Goal: Information Seeking & Learning: Learn about a topic

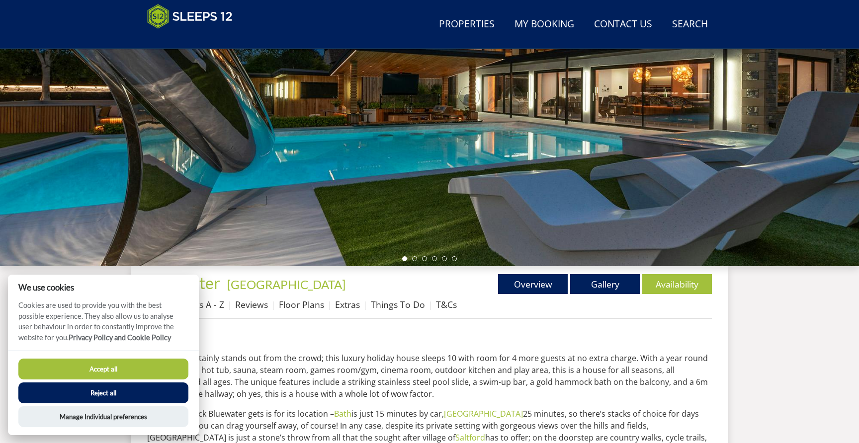
scroll to position [146, 0]
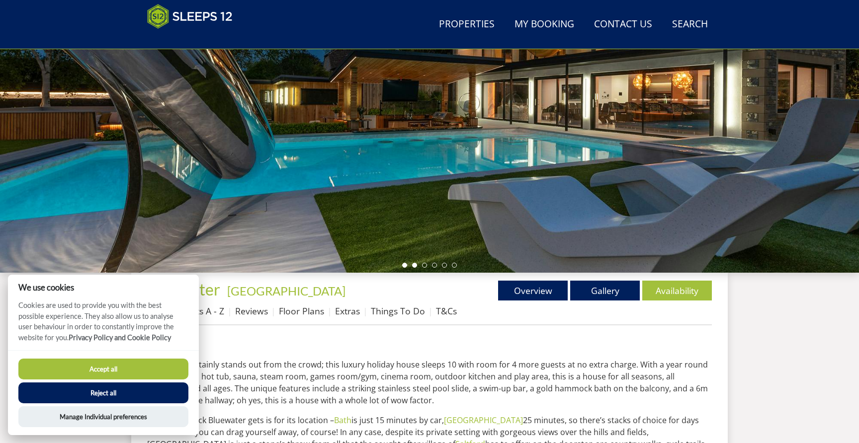
click at [413, 266] on li at bounding box center [414, 265] width 5 height 5
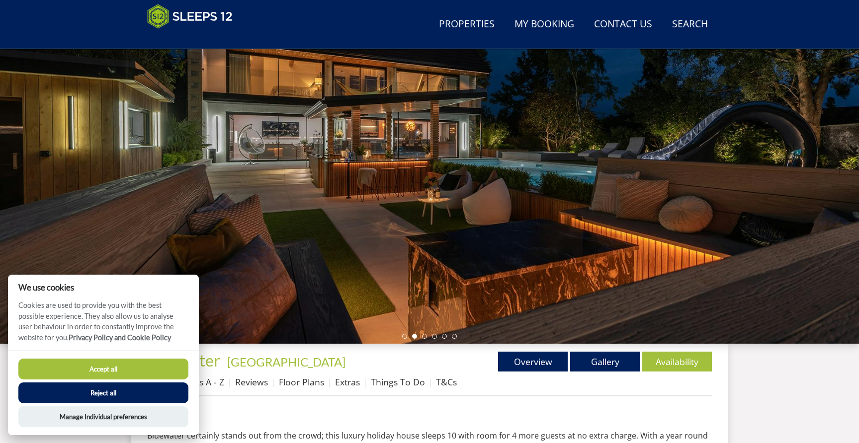
scroll to position [55, 0]
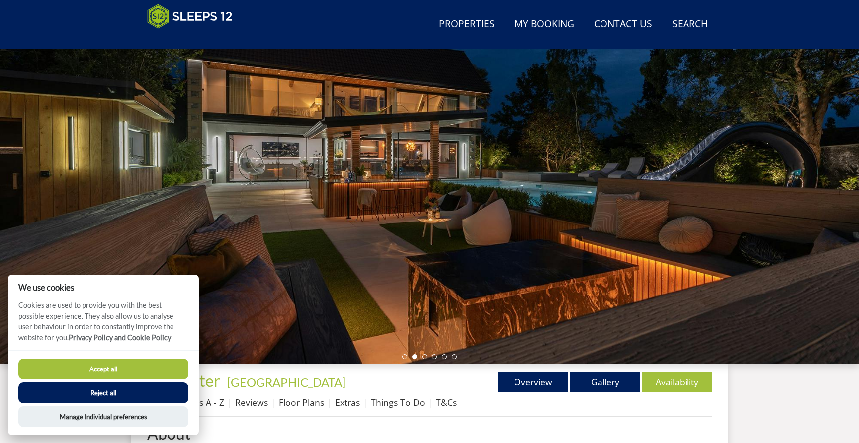
click at [132, 397] on button "Reject all" at bounding box center [103, 393] width 170 height 21
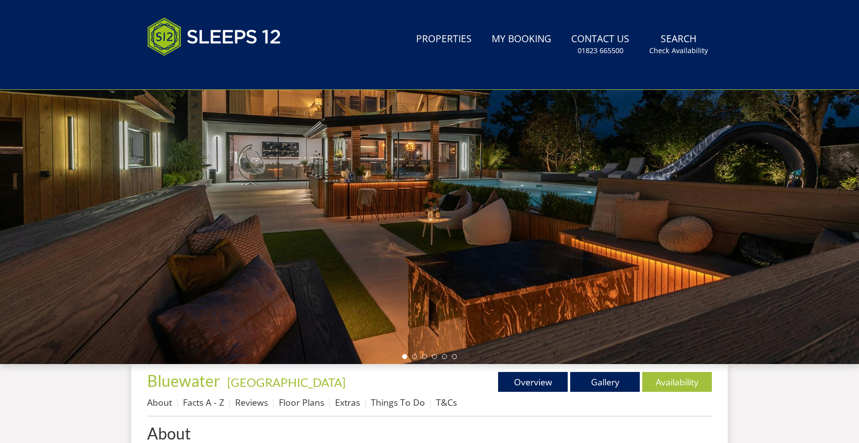
click at [427, 357] on ul at bounding box center [429, 356] width 55 height 5
click at [425, 357] on li at bounding box center [424, 356] width 5 height 5
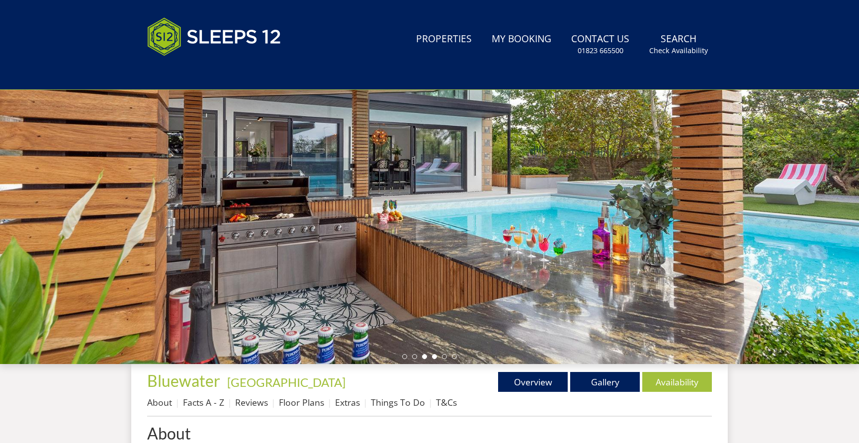
click at [435, 357] on li at bounding box center [434, 356] width 5 height 5
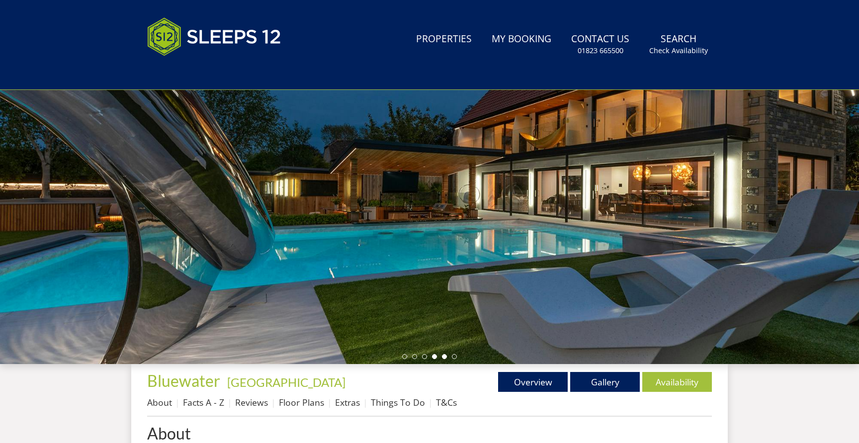
click at [445, 356] on li at bounding box center [444, 356] width 5 height 5
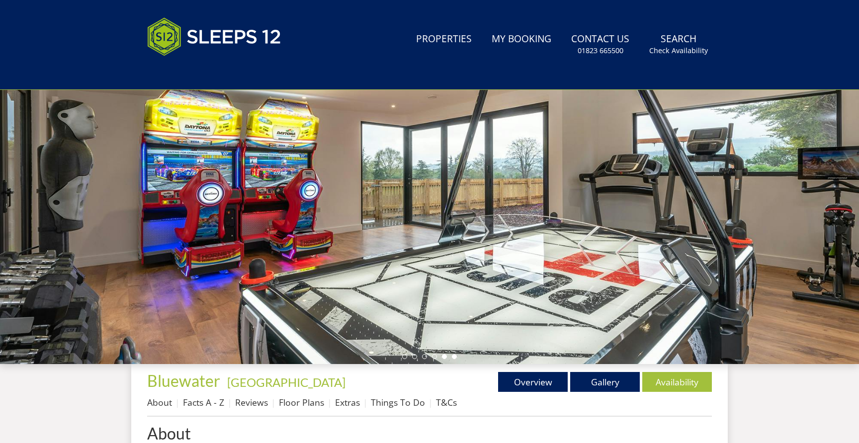
click at [456, 355] on li at bounding box center [454, 356] width 5 height 5
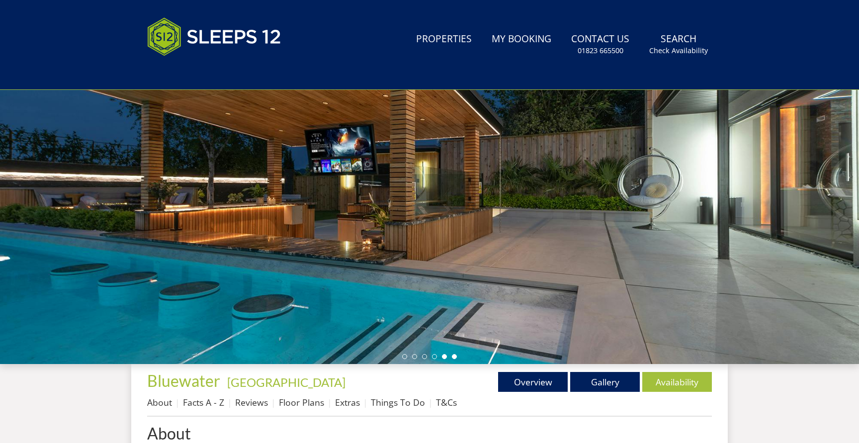
click at [443, 355] on li at bounding box center [444, 356] width 5 height 5
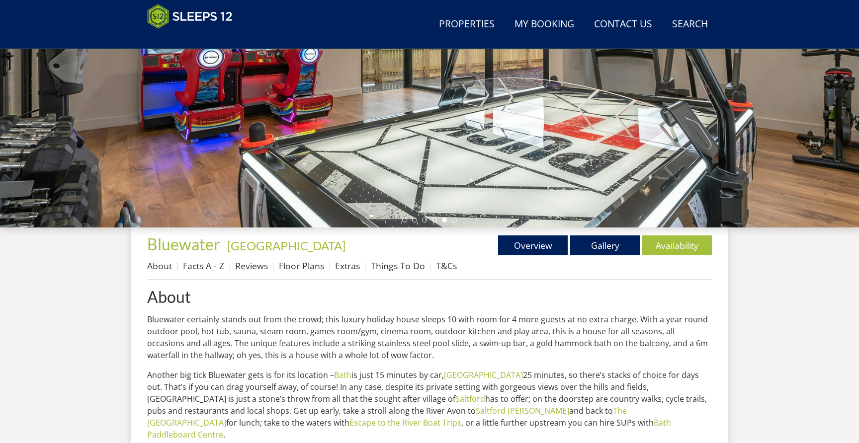
scroll to position [192, 0]
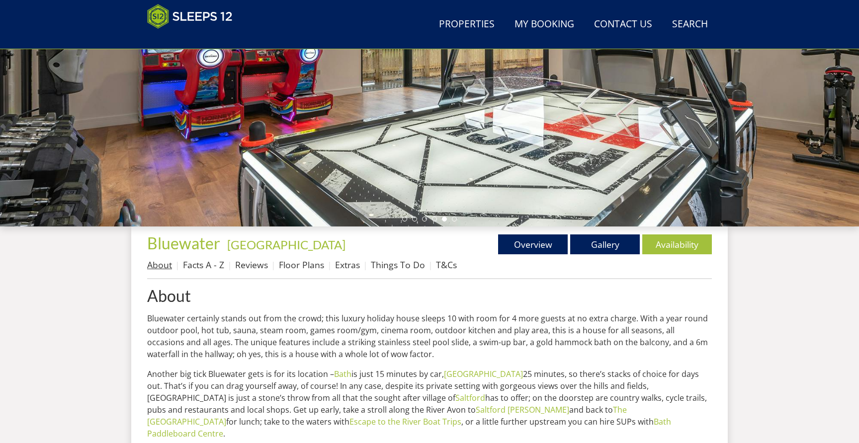
click at [164, 266] on link "About" at bounding box center [159, 265] width 25 height 12
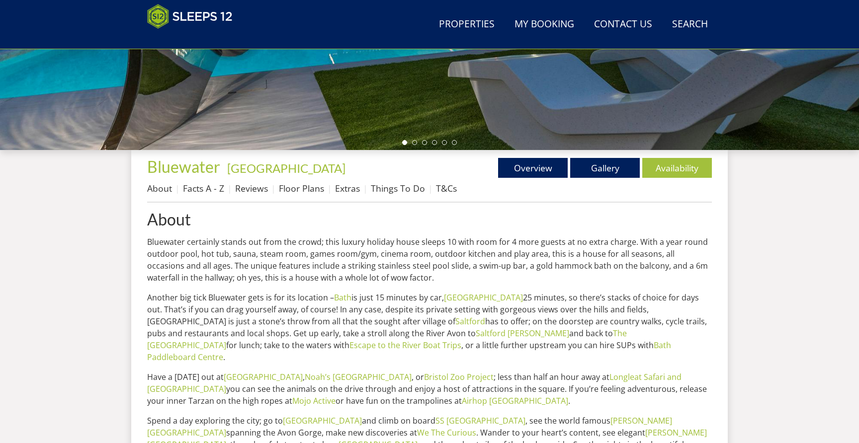
scroll to position [140, 0]
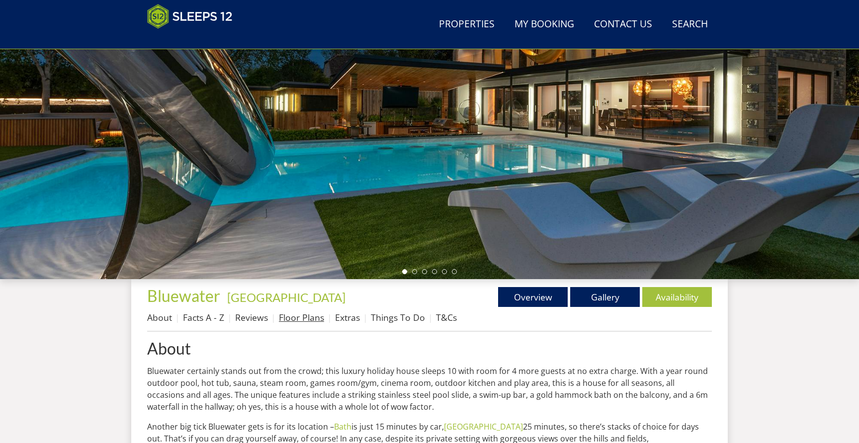
click at [306, 317] on link "Floor Plans" at bounding box center [301, 318] width 45 height 12
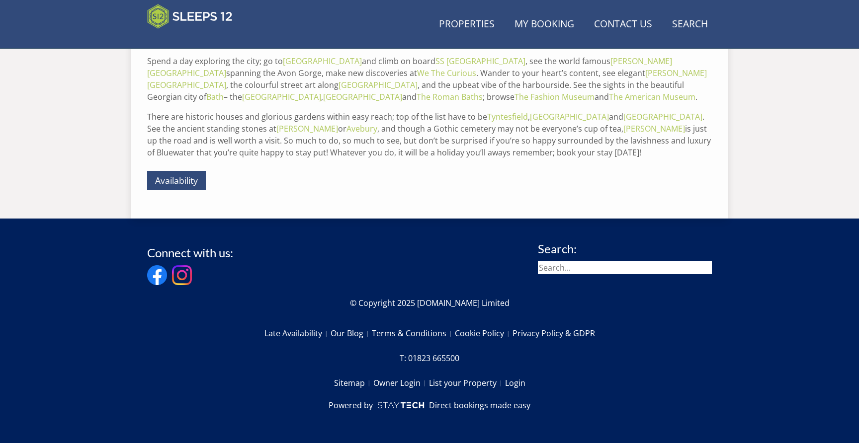
scroll to position [140, 0]
